Goal: Communication & Community: Ask a question

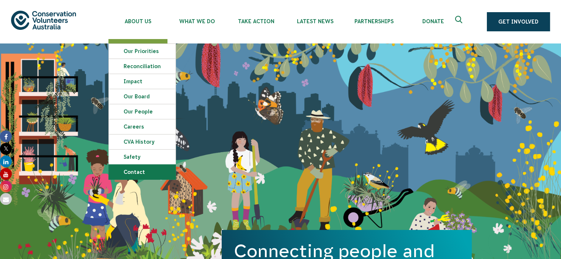
click at [137, 174] on link "Contact" at bounding box center [142, 172] width 67 height 15
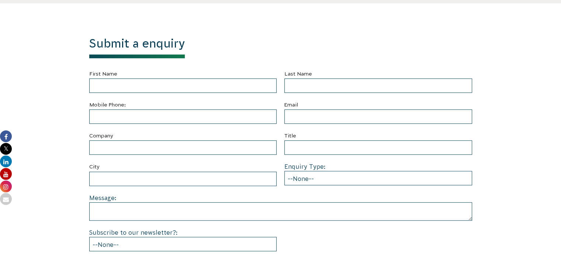
scroll to position [258, 0]
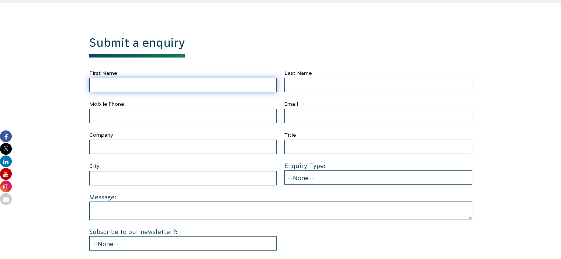
click at [118, 88] on input "First Name" at bounding box center [183, 85] width 188 height 14
type input "Ted"
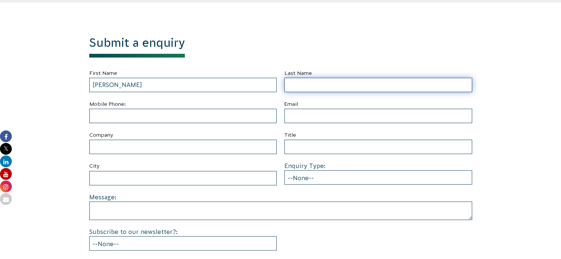
click at [304, 86] on input "Last Name" at bounding box center [379, 85] width 188 height 14
type input "Bildstein"
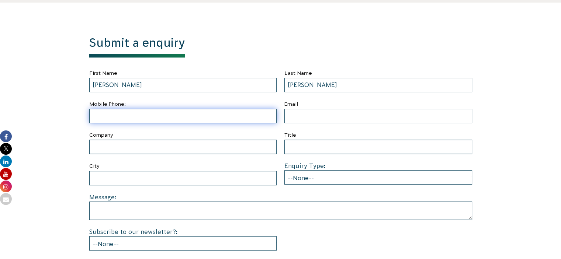
click at [127, 116] on input "text" at bounding box center [183, 116] width 188 height 14
type input "0467 470 580"
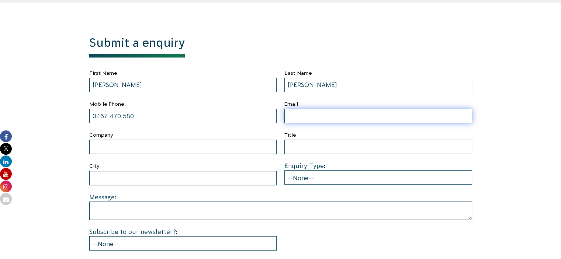
click at [302, 118] on input "Email" at bounding box center [379, 116] width 188 height 14
type input "tedbildstein@gmail.com"
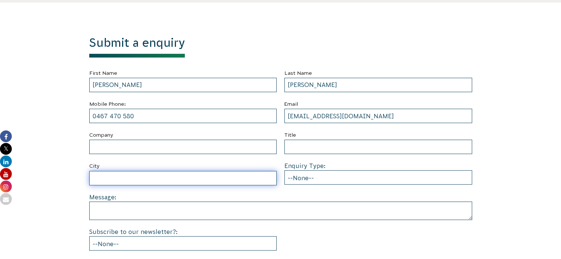
click at [120, 178] on input "City" at bounding box center [183, 178] width 188 height 14
type input "Lucaston"
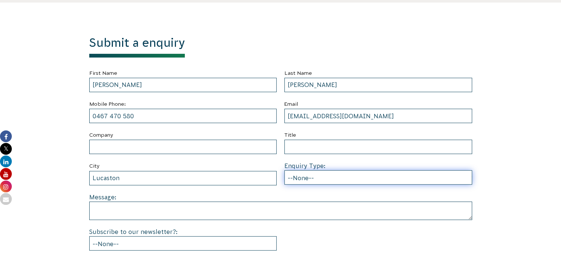
click at [350, 177] on select "--None-- Partnering on conservation and community projects Financial sponsorshi…" at bounding box center [379, 178] width 188 height 14
select select "Other"
click at [285, 171] on select "--None-- Partnering on conservation and community projects Financial sponsorshi…" at bounding box center [379, 178] width 188 height 14
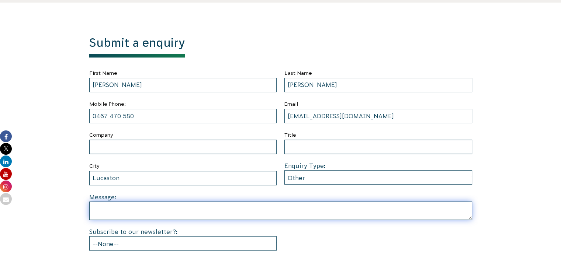
click at [107, 210] on textarea at bounding box center [280, 211] width 383 height 18
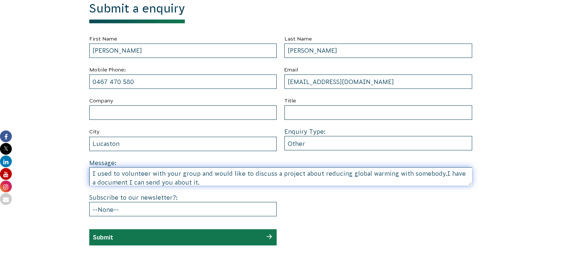
scroll to position [369, 0]
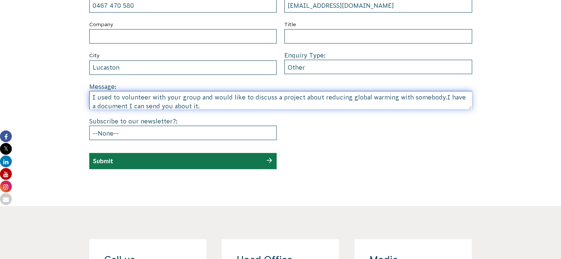
type textarea "I used to volunteer with your group and would like to discuss a project about r…"
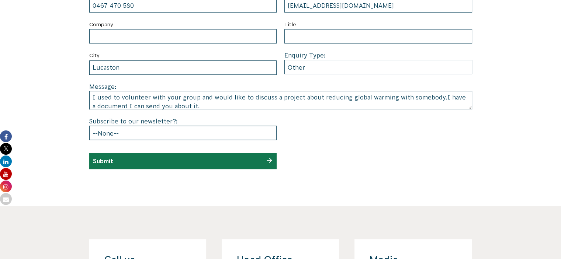
click at [154, 158] on div "Submit" at bounding box center [183, 161] width 188 height 16
click at [268, 159] on div "Submit" at bounding box center [183, 161] width 188 height 16
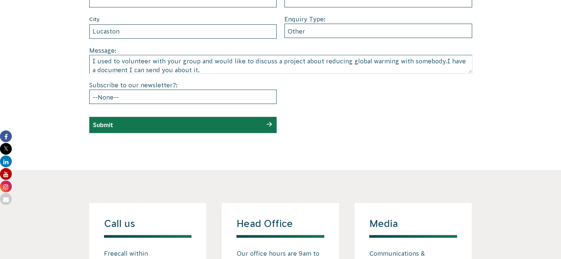
scroll to position [406, 0]
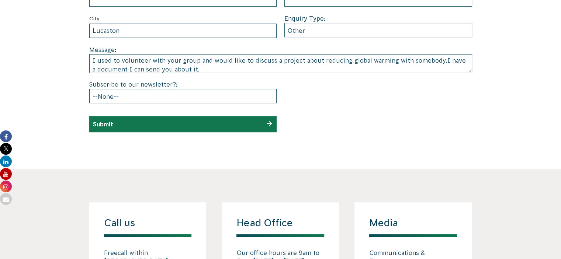
click at [174, 125] on div "Submit" at bounding box center [183, 124] width 188 height 16
click at [268, 122] on div "Submit" at bounding box center [183, 124] width 188 height 16
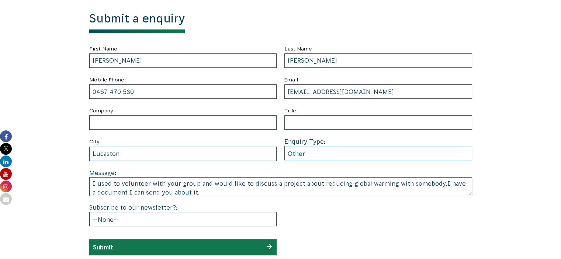
scroll to position [295, 0]
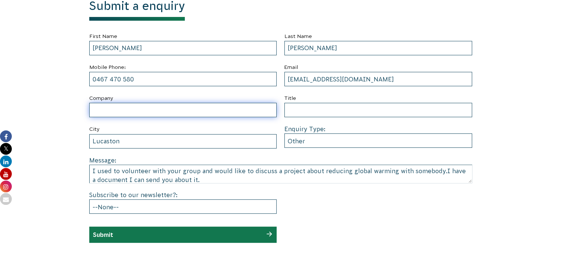
click at [106, 111] on input "Company" at bounding box center [183, 110] width 188 height 14
type input "none"
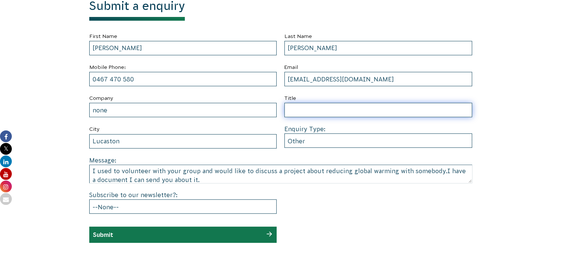
click at [303, 107] on input "Title" at bounding box center [379, 110] width 188 height 14
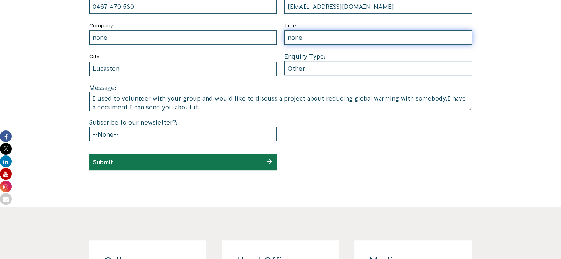
scroll to position [369, 0]
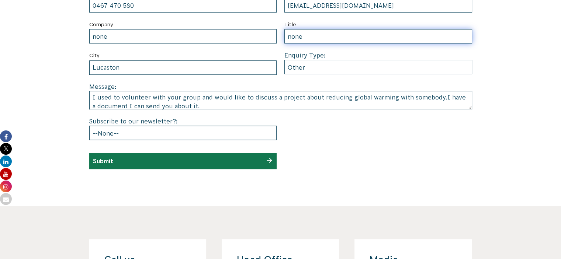
type input "none"
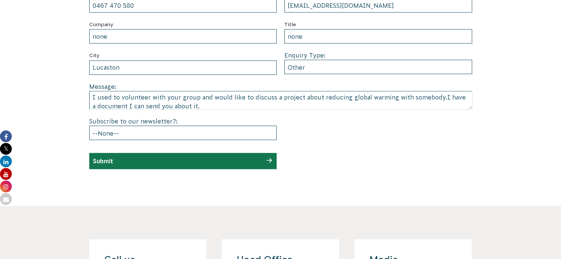
click at [182, 160] on div "Submit" at bounding box center [183, 161] width 188 height 16
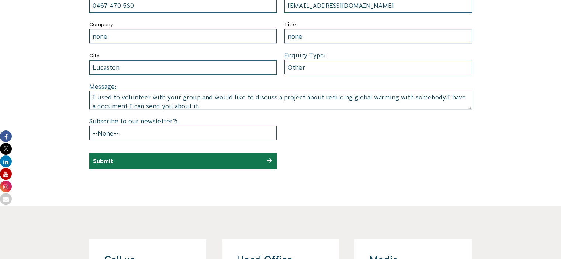
click at [182, 160] on div "Submit" at bounding box center [183, 161] width 188 height 16
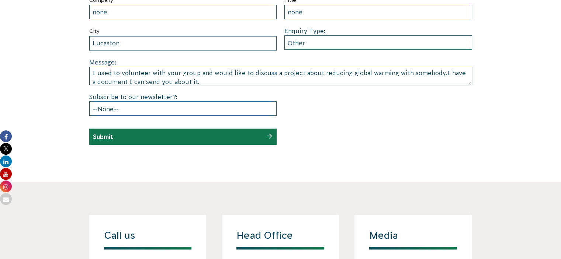
scroll to position [406, 0]
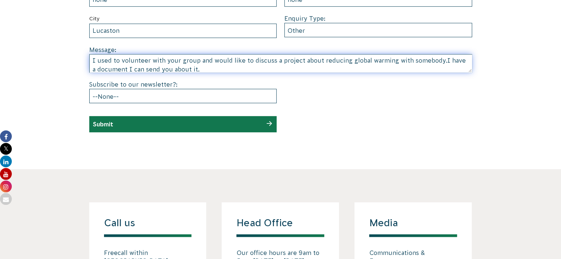
click at [437, 60] on textarea "I used to volunteer with your group and would like to discuss a project about r…" at bounding box center [280, 63] width 383 height 18
type textarea "I used to volunteer with your group and would like to discuss a project about r…"
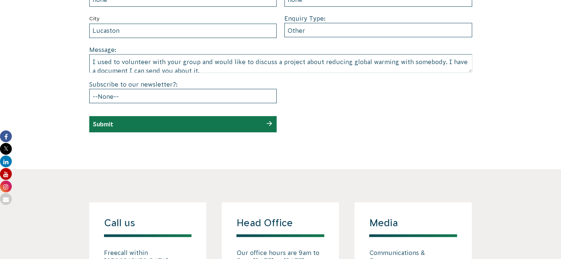
scroll to position [6, 0]
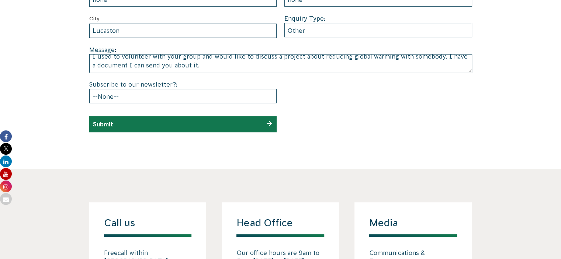
click at [477, 93] on div "Submit a enquiry First Name Ted Last Name Bildstein Mobile Phone: 0467 470 580 …" at bounding box center [281, 10] width 399 height 244
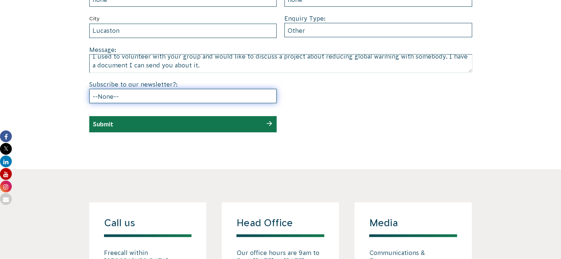
click at [103, 96] on select "--None-- Yes No" at bounding box center [183, 96] width 188 height 14
select select "No"
click at [89, 89] on select "--None-- Yes No" at bounding box center [183, 96] width 188 height 14
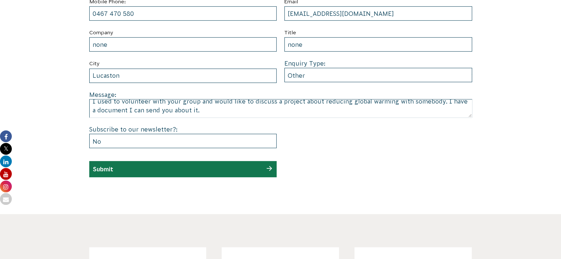
scroll to position [369, 0]
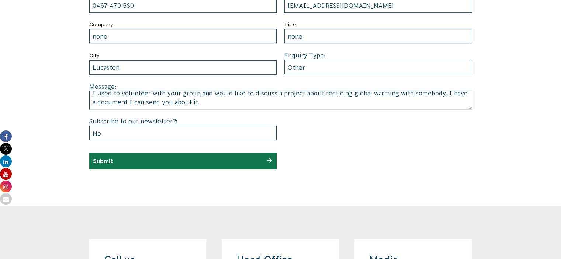
click at [209, 161] on div "Submit" at bounding box center [183, 161] width 188 height 16
click at [202, 158] on div "Submit" at bounding box center [183, 161] width 188 height 16
click at [272, 159] on div "Submit" at bounding box center [183, 161] width 188 height 16
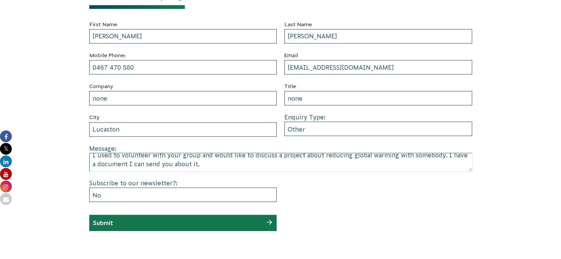
scroll to position [314, 0]
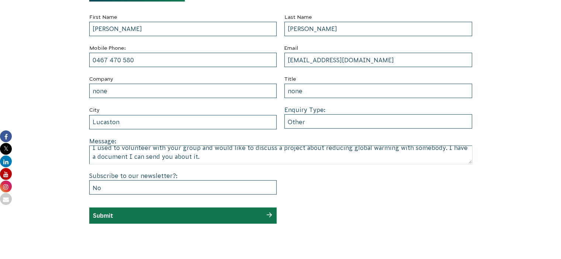
click at [175, 214] on div "Submit" at bounding box center [183, 216] width 188 height 16
